Goal: Transaction & Acquisition: Book appointment/travel/reservation

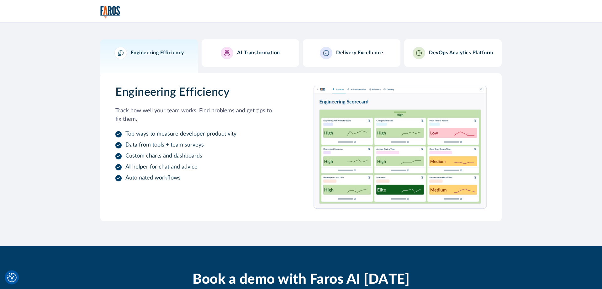
scroll to position [411, 0]
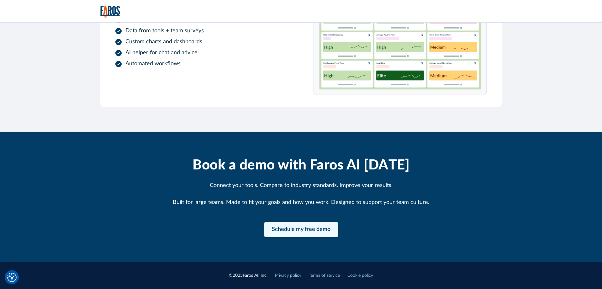
click at [300, 226] on link "Schedule my free demo" at bounding box center [301, 229] width 74 height 15
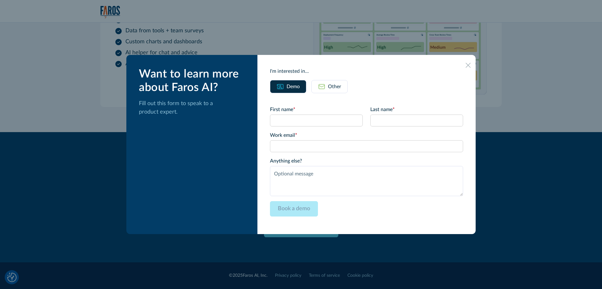
click at [469, 62] on div at bounding box center [467, 64] width 5 height 5
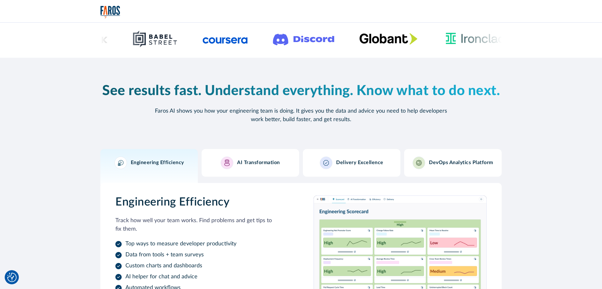
scroll to position [0, 0]
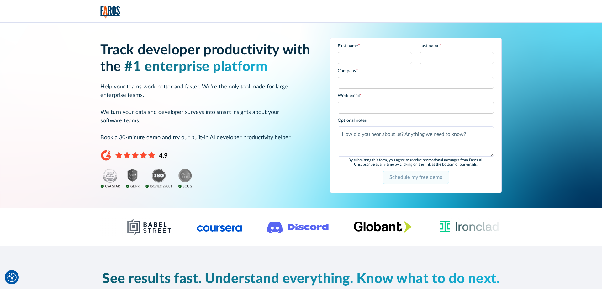
click at [408, 182] on input "Schedule my free demo" at bounding box center [416, 176] width 66 height 13
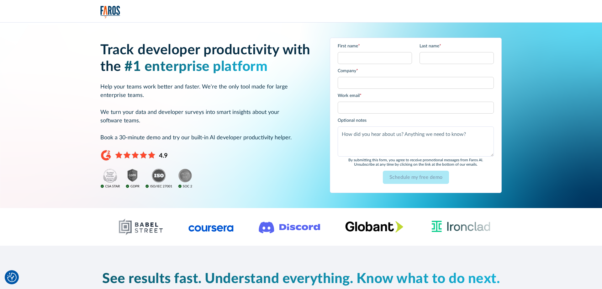
click at [309, 177] on div "Track developer productivity with the #1 enterprise platform Help your teams wo…" at bounding box center [207, 115] width 214 height 146
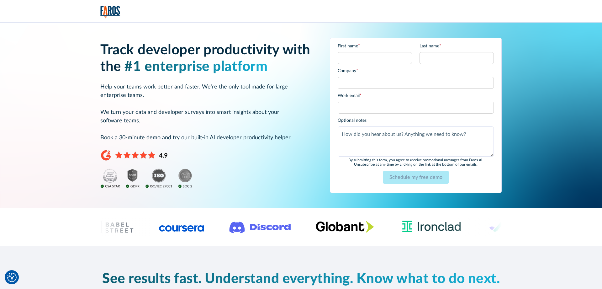
click at [187, 179] on img at bounding box center [146, 178] width 92 height 20
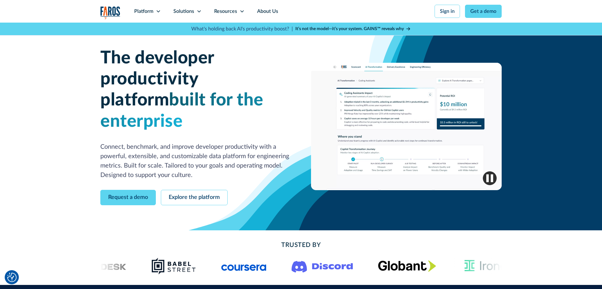
scroll to position [32, 0]
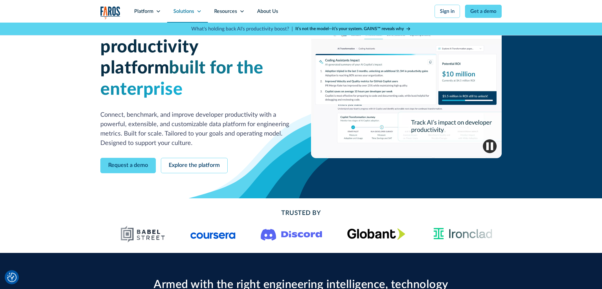
click at [183, 14] on div "Solutions" at bounding box center [183, 12] width 21 height 8
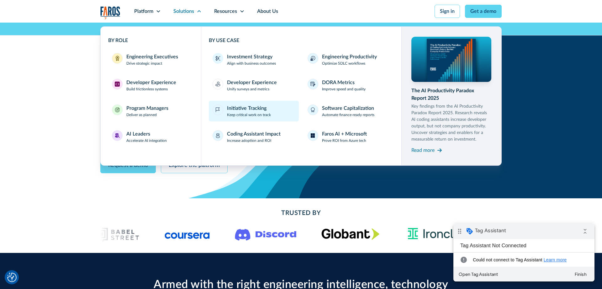
scroll to position [0, 0]
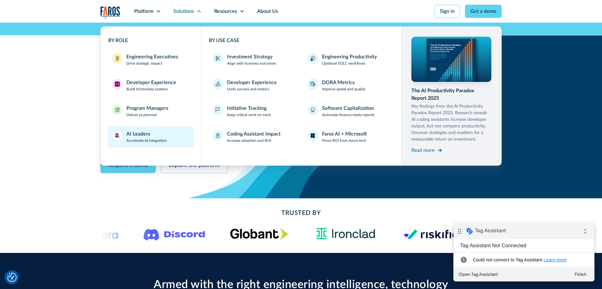
click at [153, 134] on div "AI Leaders Accelerate AI integration" at bounding box center [146, 136] width 40 height 13
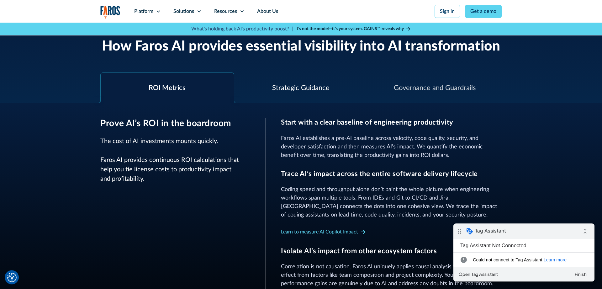
scroll to position [192, 0]
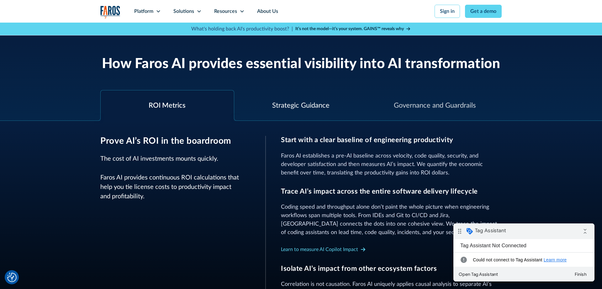
click at [286, 97] on div "Strategic Guidance" at bounding box center [301, 105] width 134 height 30
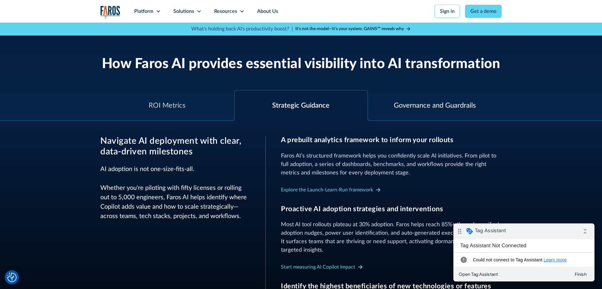
click at [428, 111] on div "Governance and Guardrails" at bounding box center [435, 105] width 134 height 30
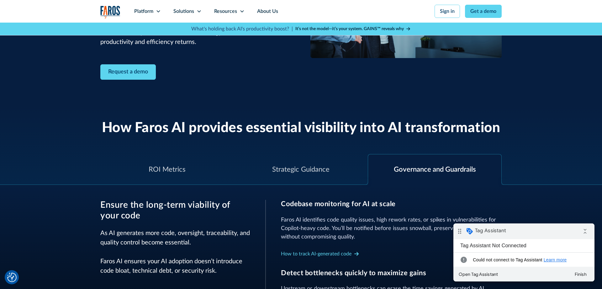
scroll to position [0, 0]
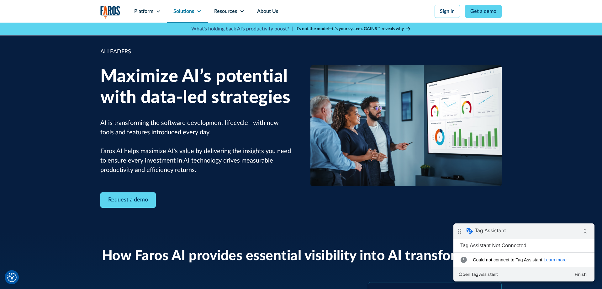
click at [190, 12] on div "Solutions" at bounding box center [183, 12] width 21 height 8
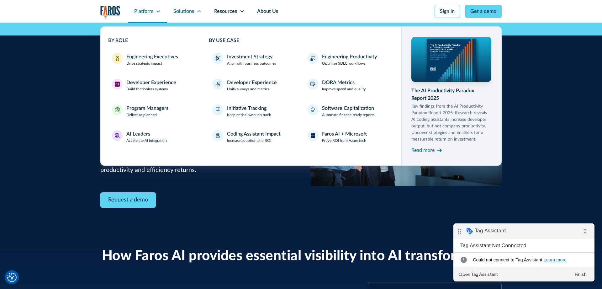
click at [159, 13] on icon at bounding box center [158, 11] width 5 height 5
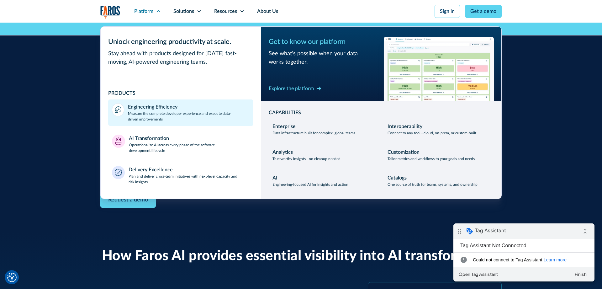
click at [179, 108] on div "Engineering Efficiency Measure the complete developer experience and execute da…" at bounding box center [189, 112] width 122 height 19
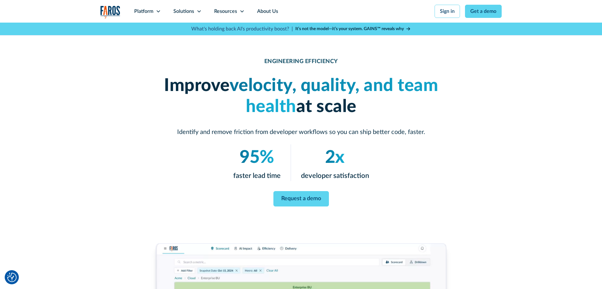
click at [299, 189] on div "ENGINEERING EFFICIENCY Improve velocity, quality, and team health at scale Iden…" at bounding box center [300, 132] width 301 height 149
click at [318, 199] on link "Request a demo" at bounding box center [300, 198] width 55 height 15
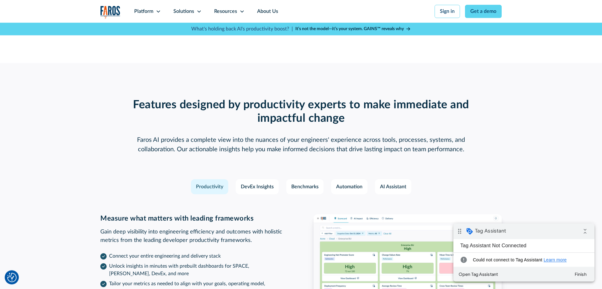
scroll to position [789, 0]
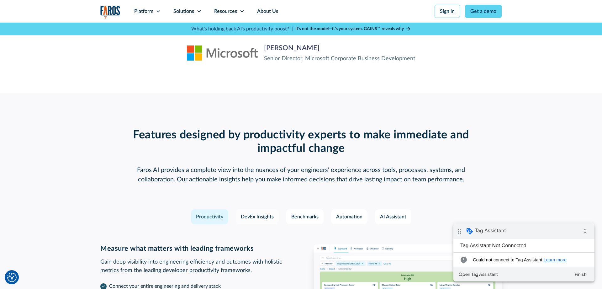
click at [239, 217] on link "DevEx Insights" at bounding box center [257, 216] width 43 height 15
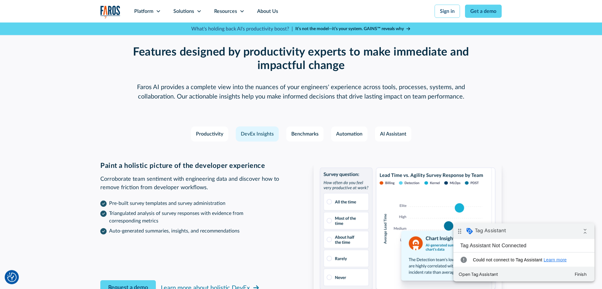
scroll to position [885, 0]
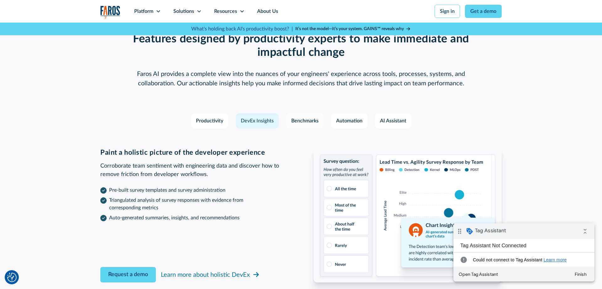
click at [309, 117] on div "Benchmarks" at bounding box center [304, 121] width 27 height 8
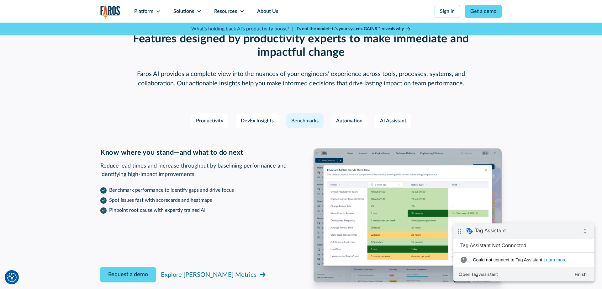
click at [338, 122] on div "Automation" at bounding box center [349, 121] width 26 height 8
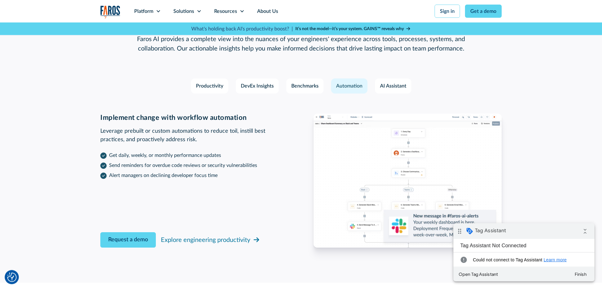
scroll to position [853, 0]
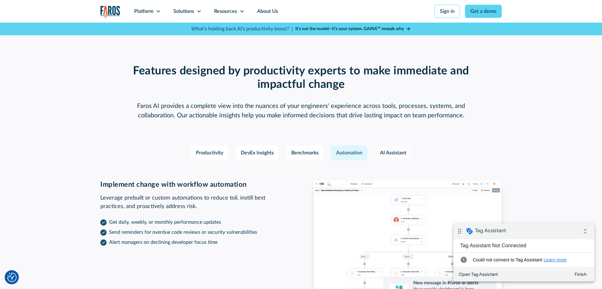
click at [397, 146] on link "AI Assistant" at bounding box center [393, 152] width 36 height 15
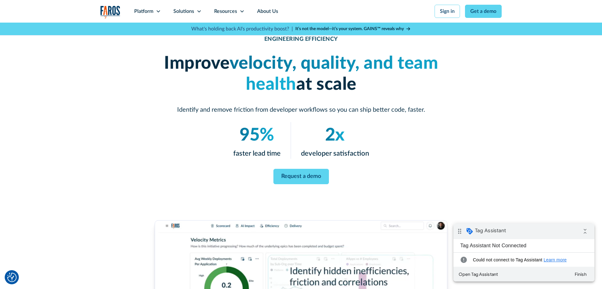
scroll to position [0, 0]
